Goal: Book appointment/travel/reservation

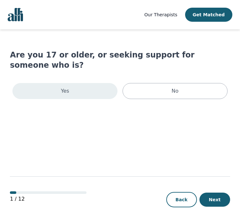
click at [85, 85] on div "Yes" at bounding box center [64, 91] width 105 height 16
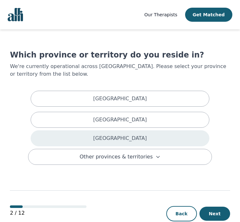
click at [114, 130] on div "[GEOGRAPHIC_DATA]" at bounding box center [120, 138] width 179 height 16
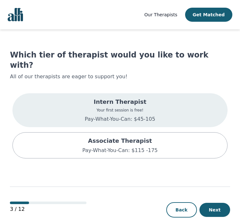
click at [167, 98] on div "Intern Therapist Your first session is free! Pay-What-You-Can: $45-105" at bounding box center [119, 110] width 215 height 34
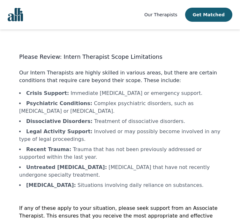
scroll to position [28, 0]
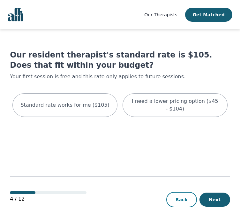
click at [184, 197] on button "Back" at bounding box center [182, 199] width 31 height 15
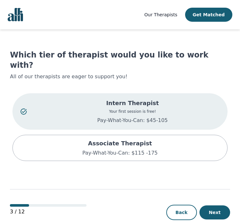
click at [139, 117] on p "Pay-What-You-Can: $45-105" at bounding box center [133, 121] width 174 height 8
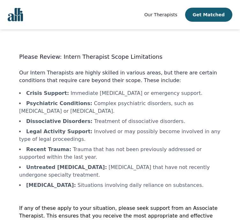
scroll to position [28, 0]
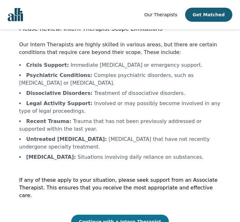
click at [81, 215] on button "Continue with a Intern Therapist" at bounding box center [120, 222] width 98 height 14
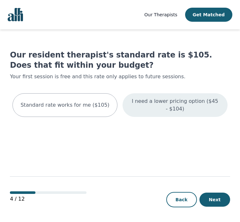
click at [172, 103] on p "I need a lower pricing option ($45 - $104)" at bounding box center [175, 104] width 89 height 15
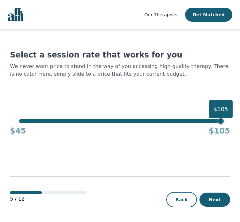
click at [22, 121] on div "$105" at bounding box center [120, 121] width 202 height 4
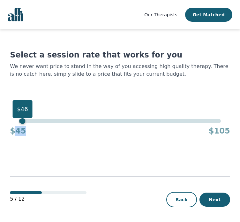
drag, startPoint x: 25, startPoint y: 124, endPoint x: 15, endPoint y: 124, distance: 9.6
click at [15, 124] on div "$45 $105" at bounding box center [120, 129] width 220 height 13
drag, startPoint x: 23, startPoint y: 123, endPoint x: 5, endPoint y: 119, distance: 18.2
click at [5, 119] on div "Our Therapists Get Matched Select a session rate that works for you We never wa…" at bounding box center [120, 111] width 240 height 223
click at [78, 145] on main "Select a session rate that works for you We never want price to stand in the wa…" at bounding box center [120, 125] width 220 height 193
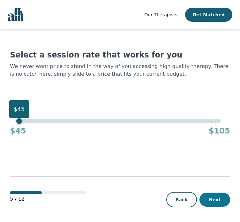
click at [217, 202] on button "Next" at bounding box center [215, 200] width 31 height 14
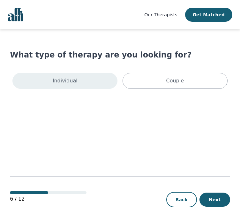
click at [100, 86] on div "Individual" at bounding box center [64, 81] width 105 height 16
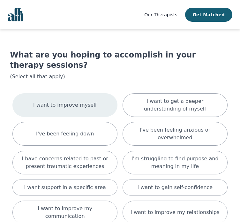
click at [92, 96] on div "I want to improve myself" at bounding box center [64, 105] width 105 height 24
click at [92, 101] on p "I want to improve myself" at bounding box center [72, 105] width 75 height 8
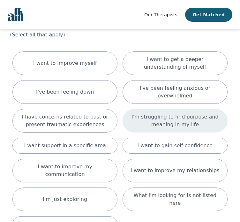
scroll to position [43, 0]
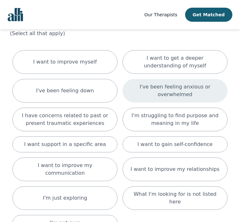
click at [163, 83] on p "I've been feeling anxious or overwhelmed" at bounding box center [175, 90] width 89 height 15
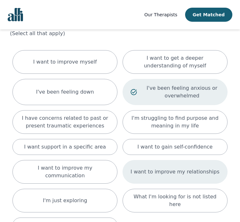
click at [162, 162] on div "I want to improve my relationships" at bounding box center [175, 172] width 105 height 24
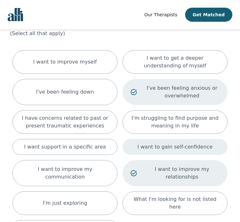
click at [163, 143] on p "I want to gain self-confidence" at bounding box center [174, 147] width 75 height 8
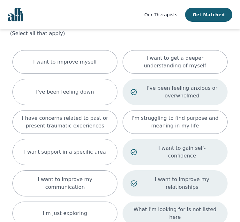
scroll to position [77, 0]
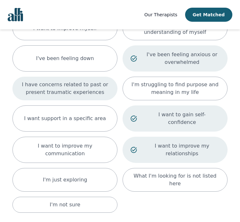
click at [91, 81] on p "I have concerns related to past or present traumatic experiences" at bounding box center [64, 88] width 89 height 15
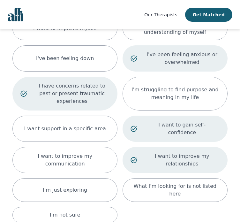
click at [99, 82] on p "I have concerns related to past or present traumatic experiences" at bounding box center [72, 93] width 75 height 23
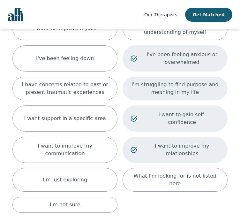
click at [146, 82] on p "I'm struggling to find purpose and meaning in my life" at bounding box center [175, 88] width 89 height 15
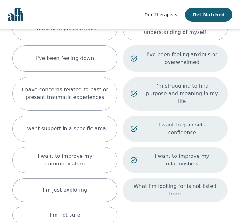
scroll to position [110, 0]
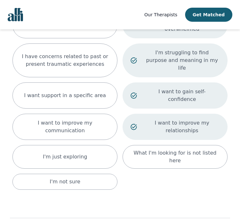
click at [180, 49] on p "I'm struggling to find purpose and meaning in my life" at bounding box center [182, 60] width 75 height 23
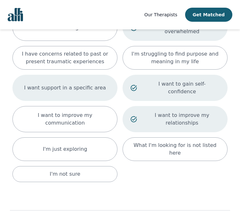
click at [86, 84] on p "I want support in a specific area" at bounding box center [65, 88] width 82 height 8
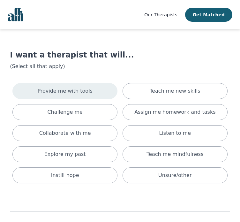
click at [93, 90] on div "Provide me with tools" at bounding box center [64, 91] width 105 height 16
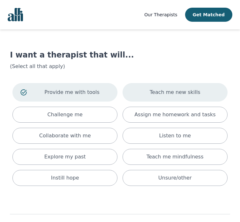
click at [159, 89] on p "Teach me new skills" at bounding box center [175, 93] width 51 height 8
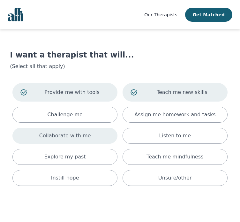
click at [83, 134] on p "Collaborate with me" at bounding box center [65, 136] width 52 height 8
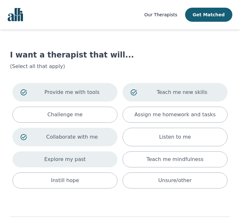
click at [110, 156] on div "Explore my past" at bounding box center [64, 159] width 105 height 16
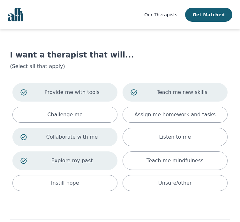
scroll to position [42, 0]
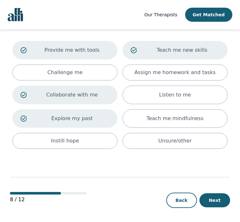
click at [229, 207] on div "8 / 12 Back Next" at bounding box center [120, 187] width 220 height 72
click at [224, 202] on button "Next" at bounding box center [215, 200] width 31 height 14
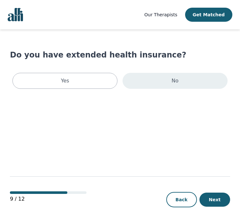
click at [163, 81] on div "No" at bounding box center [175, 81] width 105 height 16
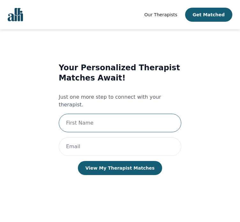
click at [133, 121] on input "text" at bounding box center [120, 123] width 123 height 19
click at [131, 118] on input "[PERSON_NAME]" at bounding box center [120, 123] width 123 height 19
type input "[PERSON_NAME]"
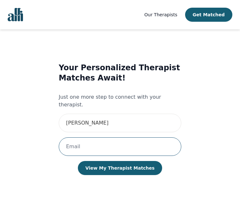
paste input "[PERSON_NAME][EMAIL_ADDRESS][DOMAIN_NAME]"
drag, startPoint x: 70, startPoint y: 142, endPoint x: 25, endPoint y: 141, distance: 45.4
click at [25, 141] on div "Your Personalized Therapist Matches Await! Just one more step to connect with y…" at bounding box center [120, 125] width 202 height 146
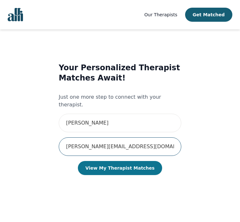
type input "[PERSON_NAME][EMAIL_ADDRESS][DOMAIN_NAME]"
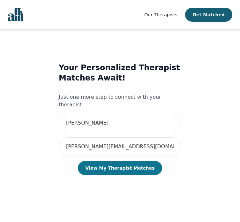
click at [130, 161] on button "View My Therapist Matches" at bounding box center [120, 168] width 85 height 14
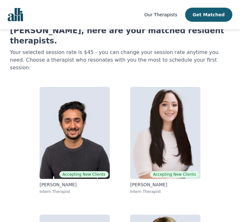
scroll to position [22, 0]
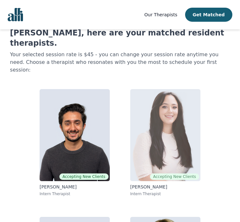
click at [192, 96] on img at bounding box center [165, 135] width 70 height 92
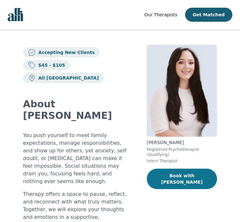
click at [185, 173] on button "Book with [PERSON_NAME]" at bounding box center [182, 179] width 70 height 20
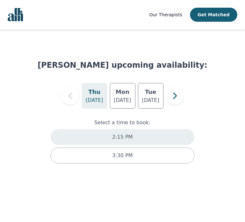
click at [149, 132] on div "2:15 PM" at bounding box center [122, 137] width 144 height 16
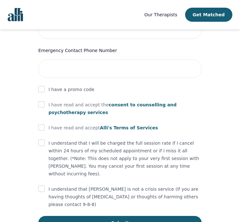
scroll to position [353, 0]
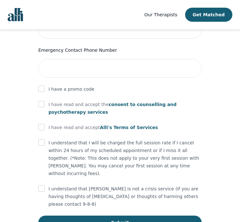
click at [151, 102] on span "consent to counselling and psychotherapy services" at bounding box center [113, 108] width 128 height 13
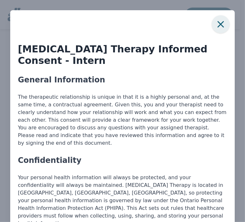
click at [216, 22] on icon "button" at bounding box center [220, 24] width 13 height 13
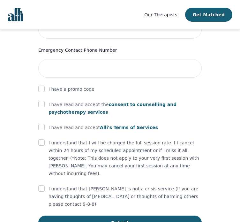
click at [116, 125] on span "Alli's Terms of Services" at bounding box center [129, 127] width 58 height 5
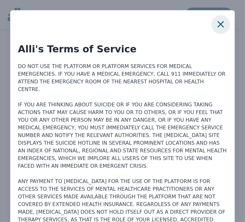
click at [220, 25] on icon "button" at bounding box center [220, 24] width 13 height 13
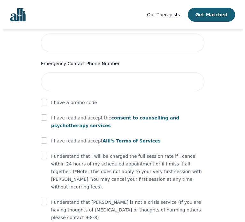
scroll to position [339, 0]
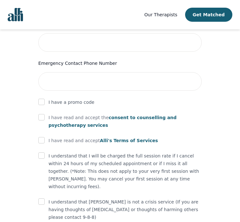
click at [125, 138] on span "Alli's Terms of Services" at bounding box center [129, 140] width 58 height 5
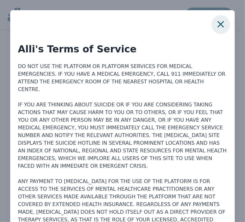
click at [215, 21] on icon "button" at bounding box center [220, 24] width 13 height 13
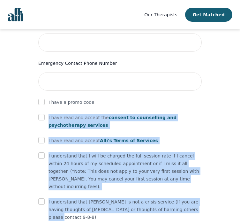
drag, startPoint x: 171, startPoint y: 190, endPoint x: 47, endPoint y: 101, distance: 152.5
click at [47, 101] on form "First Name [PERSON_NAME] Last Name Phone Number Only input the 10 digits, no sp…" at bounding box center [120, 15] width 164 height 456
copy form "I have read and accept the consent to counselling and [MEDICAL_DATA] services I…"
click at [132, 115] on span "consent to counselling and psychotherapy services" at bounding box center [113, 121] width 128 height 13
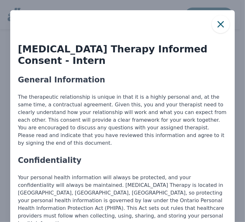
click at [127, 100] on p "The therapeutic relationship is unique in that it is a highly personal and, at …" at bounding box center [122, 120] width 209 height 54
drag, startPoint x: 127, startPoint y: 100, endPoint x: 107, endPoint y: 98, distance: 19.2
click at [107, 98] on p "The therapeutic relationship is unique in that it is a highly personal and, at …" at bounding box center [122, 120] width 209 height 54
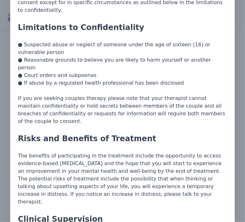
scroll to position [0, 0]
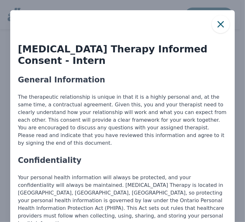
drag, startPoint x: 169, startPoint y: 198, endPoint x: 18, endPoint y: 53, distance: 209.3
copy div "[MEDICAL_DATA] Therapy Informed Consent - Intern General Information The therap…"
click at [216, 27] on icon "button" at bounding box center [220, 24] width 13 height 13
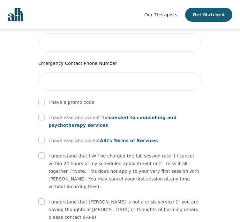
click at [119, 138] on span "Alli's Terms of Services" at bounding box center [129, 140] width 58 height 5
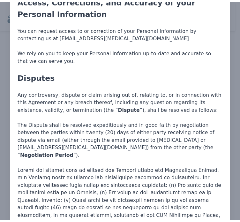
scroll to position [3363, 0]
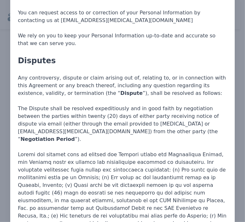
drag, startPoint x: 18, startPoint y: 50, endPoint x: 161, endPoint y: 197, distance: 205.0
copy div "Alli's Terms of Service DO NOT USE THE PLATFORM OR PLATFORM SERVICES FOR MEDICA…"
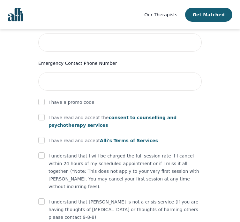
scroll to position [353, 0]
